Goal: Information Seeking & Learning: Stay updated

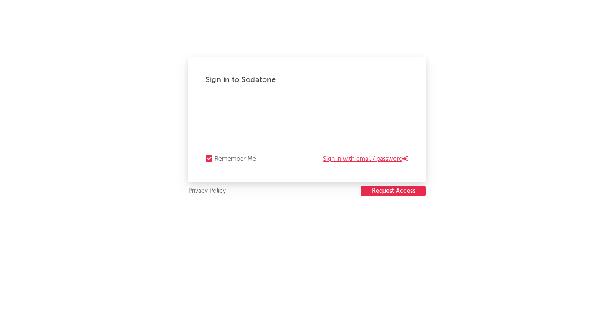
click at [342, 158] on link "Sign in with email / password" at bounding box center [366, 159] width 86 height 10
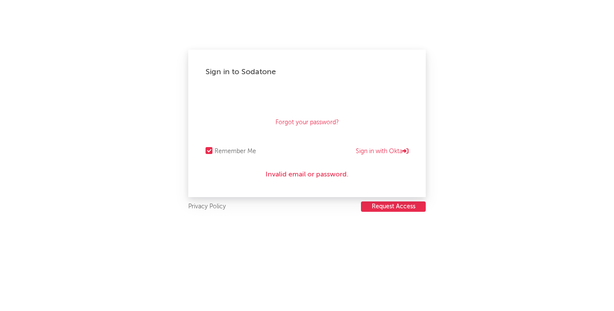
click at [377, 131] on div "Forgot your password?" at bounding box center [307, 111] width 203 height 43
click at [377, 152] on link "Sign in with Okta" at bounding box center [382, 151] width 53 height 10
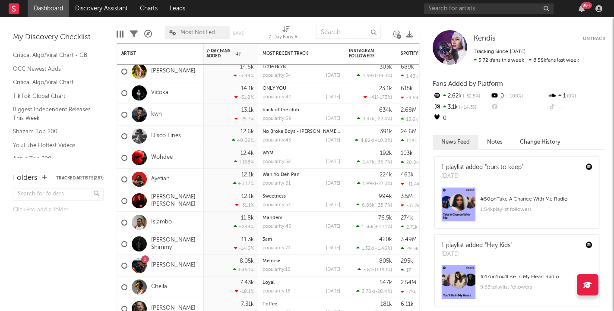
scroll to position [10, 0]
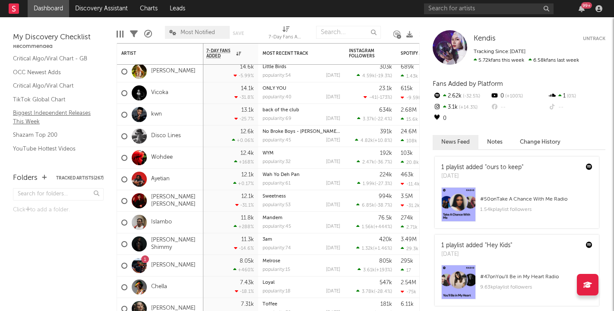
click at [38, 115] on link "Biggest Independent Releases This Week" at bounding box center [54, 117] width 82 height 18
click at [49, 101] on link "TikTok Global Chart" at bounding box center [54, 100] width 82 height 10
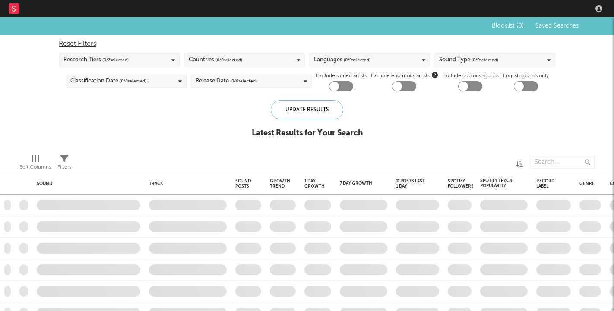
checkbox input "true"
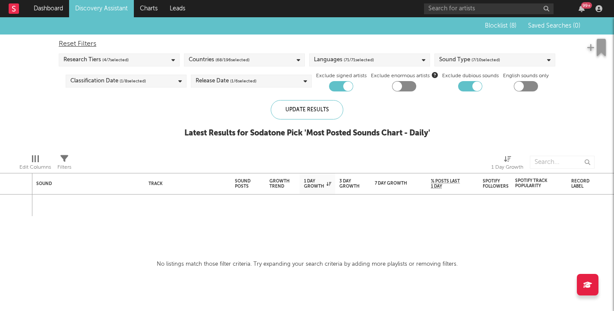
click at [245, 62] on span "( 68 / 196 selected)" at bounding box center [233, 60] width 34 height 10
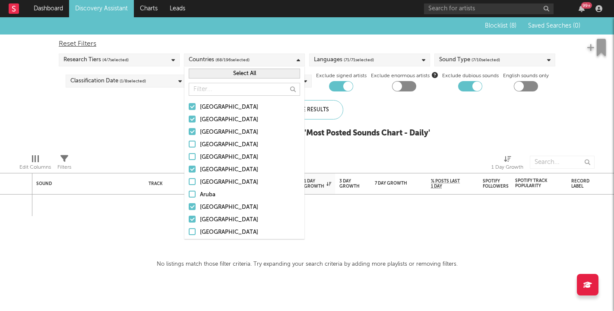
click at [245, 62] on span "( 68 / 196 selected)" at bounding box center [233, 60] width 34 height 10
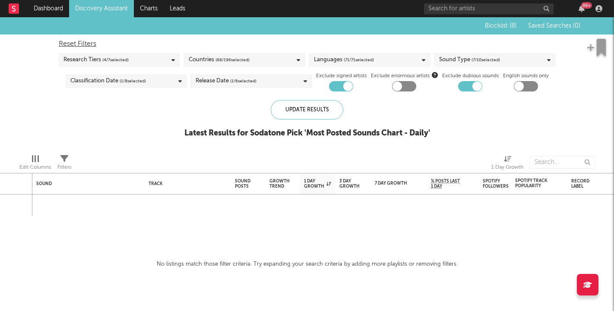
click at [156, 64] on div "Research Tiers ( 4 / 7 selected)" at bounding box center [119, 60] width 121 height 13
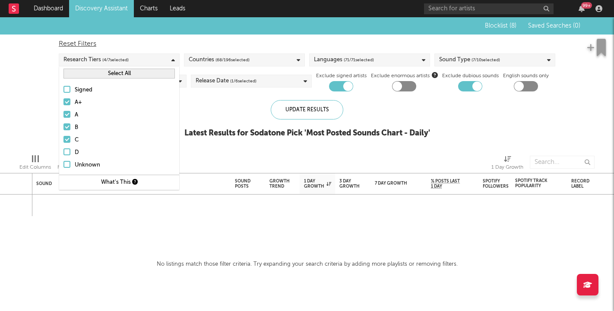
click at [156, 64] on div "Research Tiers ( 4 / 7 selected)" at bounding box center [119, 60] width 121 height 13
